Goal: Complete application form

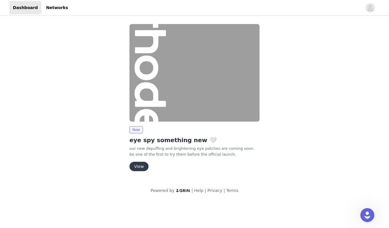
click at [142, 162] on button "View" at bounding box center [139, 166] width 19 height 9
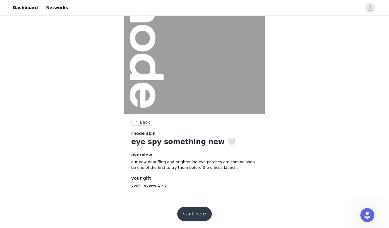
scroll to position [44, 0]
click at [199, 212] on button "start here" at bounding box center [194, 214] width 35 height 14
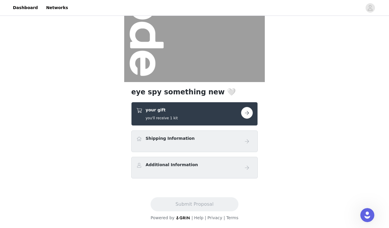
scroll to position [76, 0]
click at [245, 114] on button "button" at bounding box center [247, 113] width 12 height 12
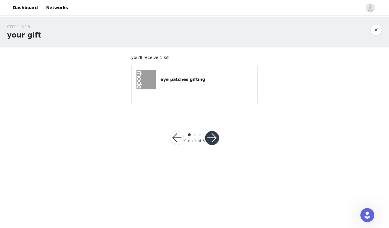
drag, startPoint x: 188, startPoint y: 79, endPoint x: 195, endPoint y: 87, distance: 10.2
click at [188, 79] on h4 "eye patches gifting" at bounding box center [207, 79] width 92 height 6
click at [215, 138] on button "button" at bounding box center [212, 138] width 14 height 14
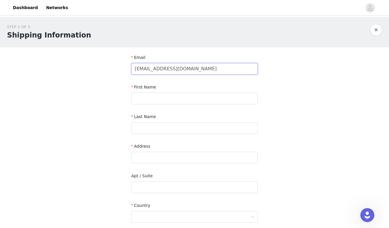
type input "[EMAIL_ADDRESS][DOMAIN_NAME]"
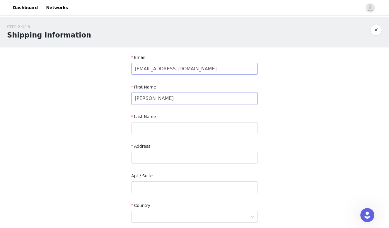
type input "[PERSON_NAME]"
type input "Istnick"
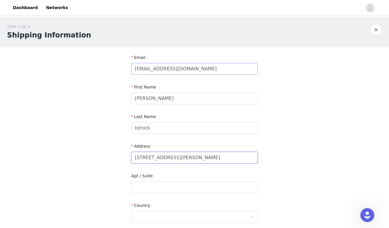
type input "[STREET_ADDRESS][PERSON_NAME]"
type input "1432"
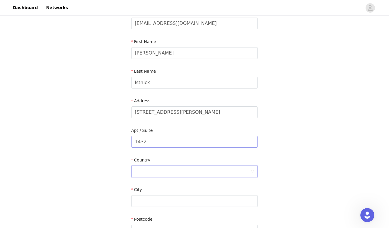
scroll to position [57, 0]
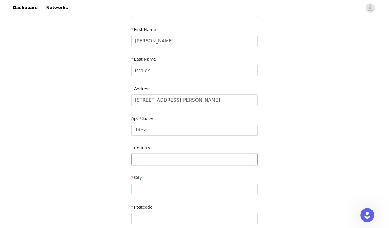
click at [183, 156] on div at bounding box center [193, 159] width 116 height 11
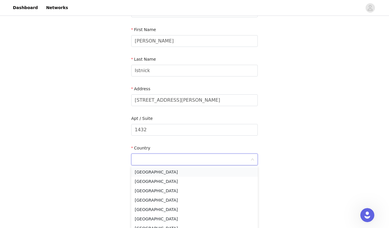
click at [176, 173] on li "[GEOGRAPHIC_DATA]" at bounding box center [194, 171] width 127 height 9
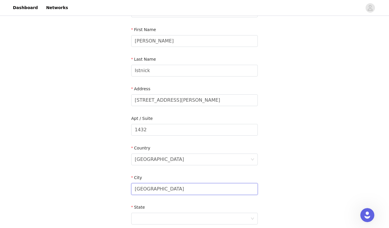
type input "[GEOGRAPHIC_DATA]"
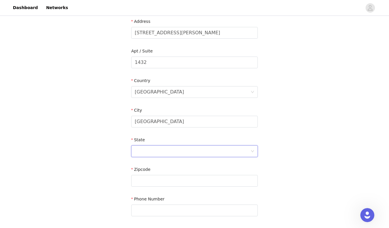
click at [243, 149] on div at bounding box center [193, 151] width 116 height 11
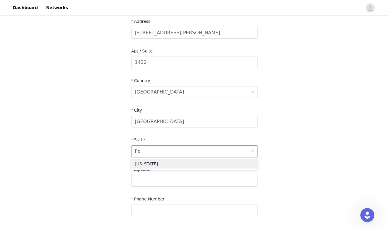
type input "[PERSON_NAME]"
click at [234, 164] on li "[US_STATE]" at bounding box center [194, 163] width 127 height 9
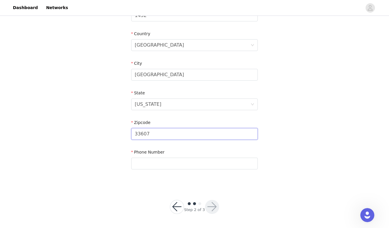
scroll to position [171, 0]
type input "33607"
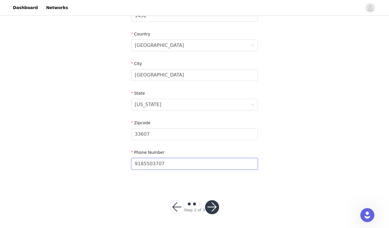
type input "9185503707"
click at [213, 206] on button "button" at bounding box center [212, 207] width 14 height 14
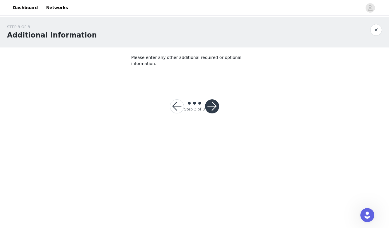
click at [213, 99] on button "button" at bounding box center [212, 106] width 14 height 14
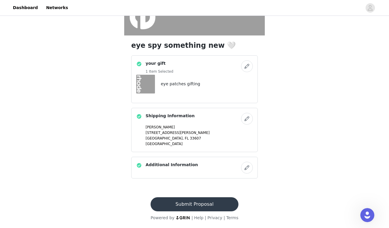
scroll to position [123, 0]
click at [203, 206] on button "Submit Proposal" at bounding box center [195, 204] width 88 height 14
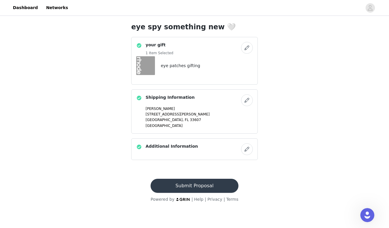
scroll to position [0, 0]
